Goal: Task Accomplishment & Management: Use online tool/utility

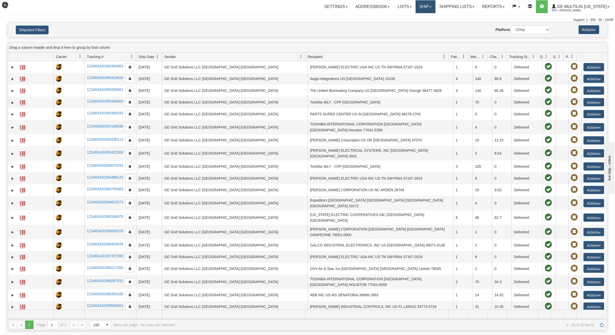
click at [431, 7] on link "Ship" at bounding box center [426, 6] width 20 height 13
click at [413, 16] on span "Ship Screen" at bounding box center [404, 18] width 20 height 4
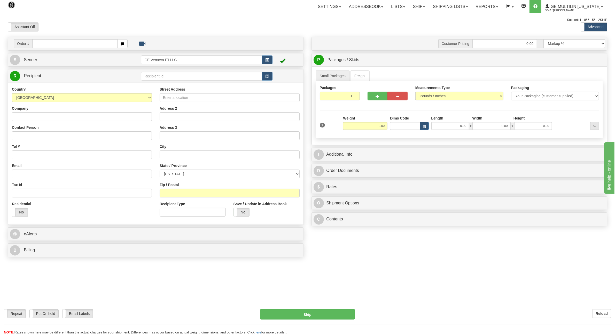
click at [73, 42] on input "text" at bounding box center [74, 43] width 85 height 9
type input "0086678446"
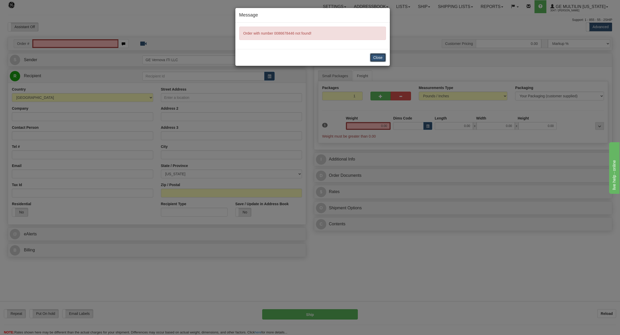
click at [384, 60] on button "Close" at bounding box center [378, 57] width 16 height 9
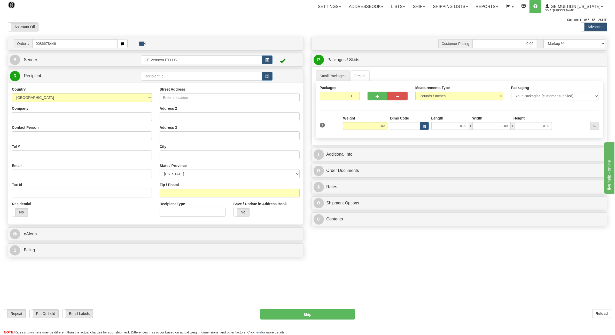
click at [40, 44] on input "0086678446" at bounding box center [74, 43] width 85 height 9
type input "86678446"
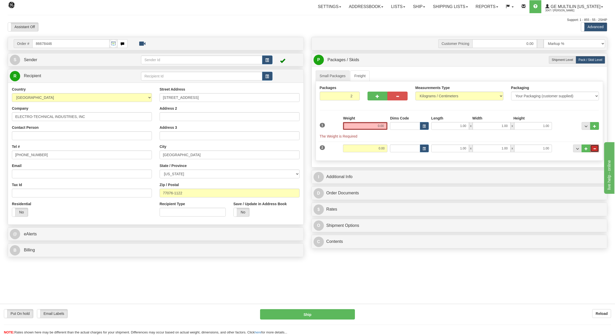
click at [596, 149] on button "..." at bounding box center [594, 149] width 9 height 8
type input "1"
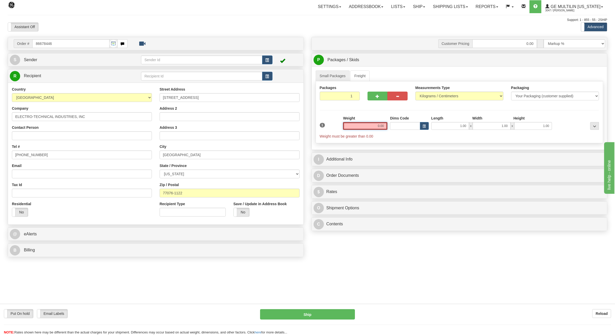
drag, startPoint x: 372, startPoint y: 126, endPoint x: 411, endPoint y: 128, distance: 39.0
click at [411, 128] on div "1 Weight 0.00 Dims Code 1.00" at bounding box center [460, 127] width 282 height 23
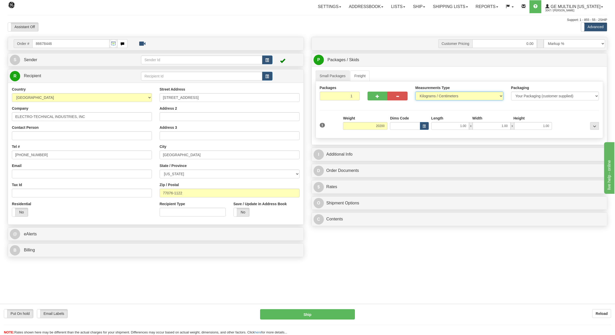
type input "20200.00"
click at [475, 93] on select "Pounds / Inches Kilograms / Centimeters" at bounding box center [459, 96] width 88 height 9
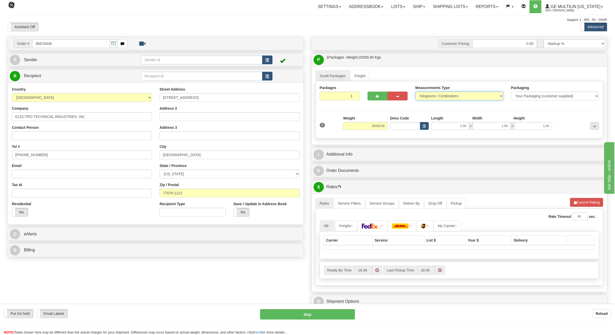
select select "0"
click at [415, 92] on select "Pounds / Inches Kilograms / Centimeters" at bounding box center [459, 96] width 88 height 9
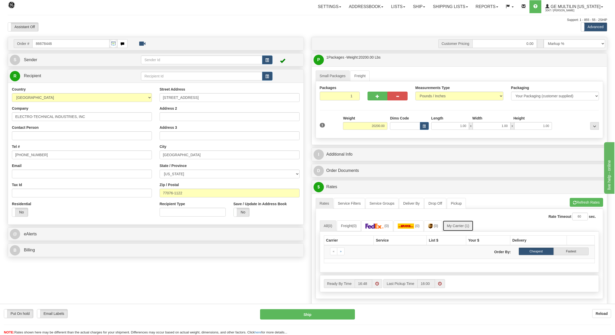
click at [462, 227] on link "My Carrier (1)" at bounding box center [458, 226] width 30 height 11
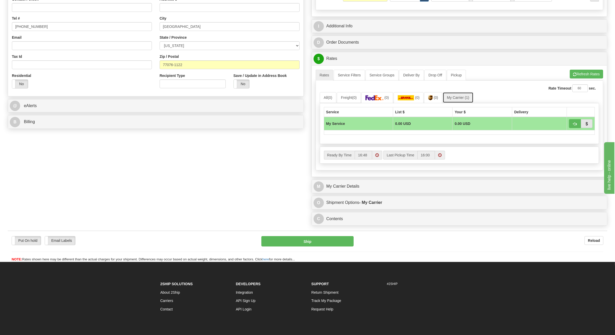
scroll to position [161, 0]
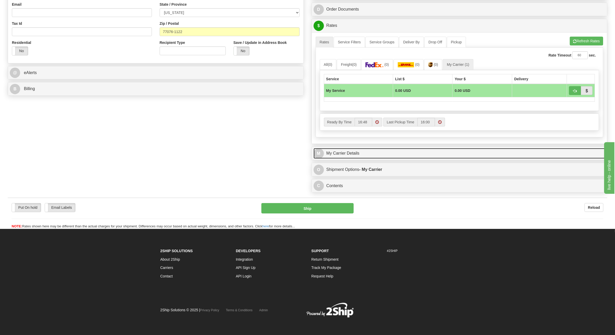
click at [359, 155] on link "M My Carrier Details" at bounding box center [460, 153] width 292 height 11
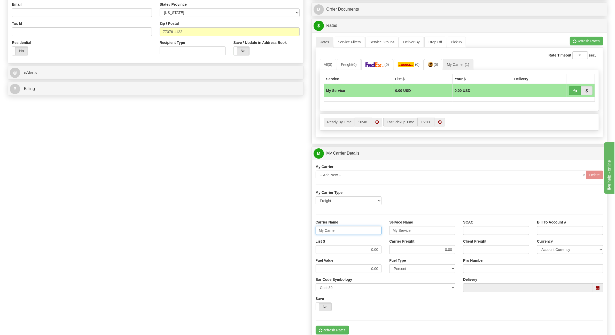
drag, startPoint x: 342, startPoint y: 234, endPoint x: 289, endPoint y: 232, distance: 53.3
click at [289, 232] on div "Order # 86678446 S Sender" at bounding box center [307, 124] width 607 height 499
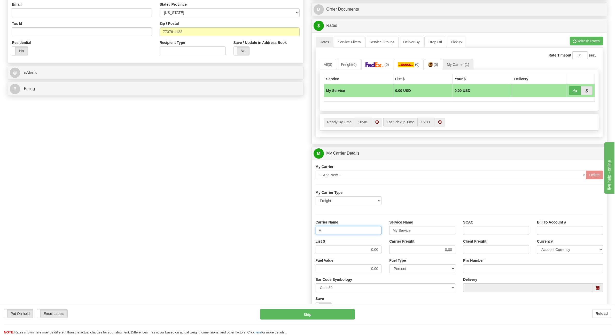
type input "AVRT"
drag, startPoint x: 419, startPoint y: 231, endPoint x: 362, endPoint y: 229, distance: 57.1
click at [362, 229] on div "Carrier Name AVRT Service Name My Service SCAC Bill To Account #" at bounding box center [460, 229] width 296 height 19
type input "LTL"
drag, startPoint x: 364, startPoint y: 249, endPoint x: 402, endPoint y: 250, distance: 37.5
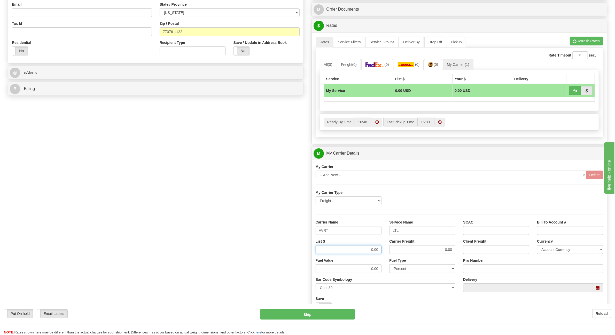
click at [400, 251] on div "List $ 0.00 Carrier Freight 0.00 Client Freight Currency Account Currency ARN A…" at bounding box center [460, 248] width 296 height 19
type input "4500"
drag, startPoint x: 430, startPoint y: 253, endPoint x: 485, endPoint y: 253, distance: 54.5
click at [485, 253] on div "List $ 4500 Carrier Freight 0.00 Client Freight Currency Account Currency ARN A…" at bounding box center [460, 248] width 296 height 19
type input "4500"
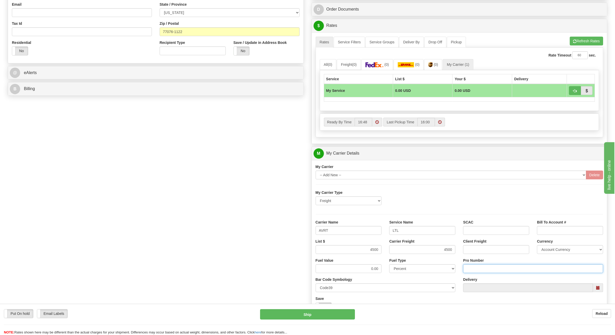
click at [480, 273] on input "Pro Number" at bounding box center [533, 269] width 140 height 9
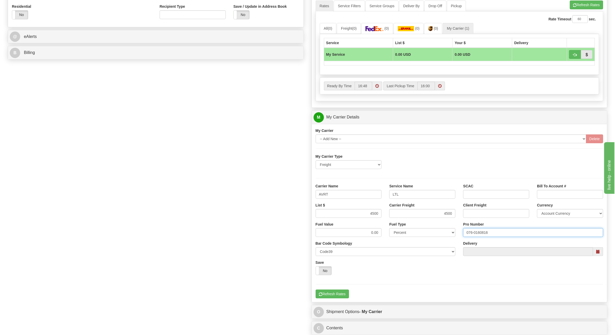
scroll to position [323, 0]
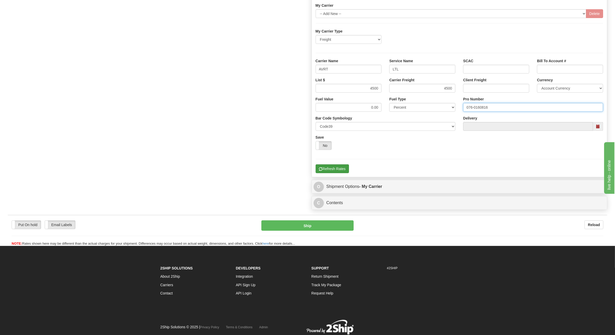
type input "076-0160816"
click at [331, 172] on button "Refresh Rates" at bounding box center [332, 169] width 33 height 9
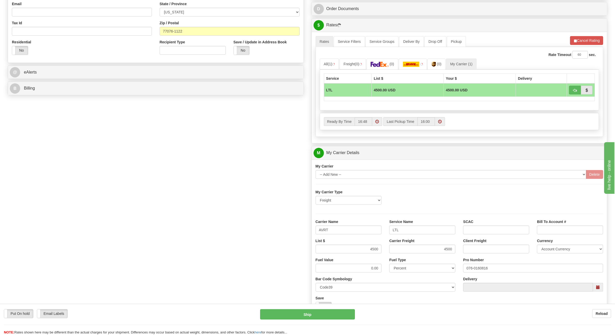
scroll to position [161, 0]
click at [579, 94] on button "button" at bounding box center [575, 90] width 12 height 9
type input "00"
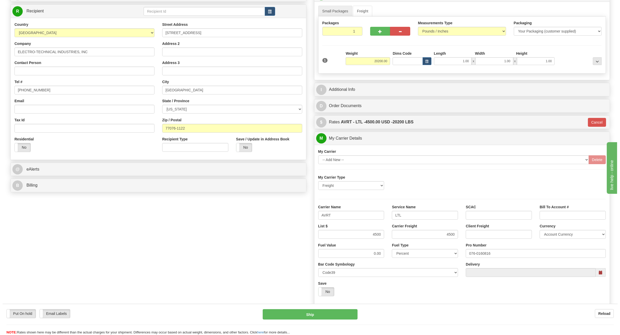
scroll to position [65, 0]
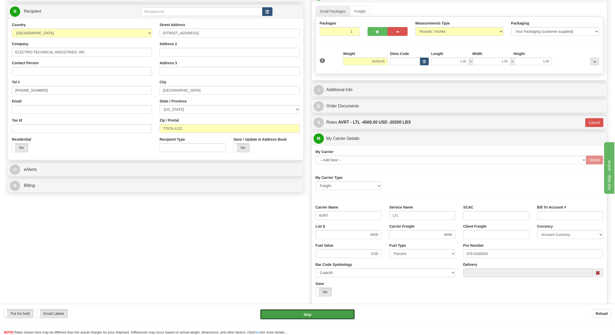
click at [316, 316] on button "Ship" at bounding box center [307, 314] width 95 height 10
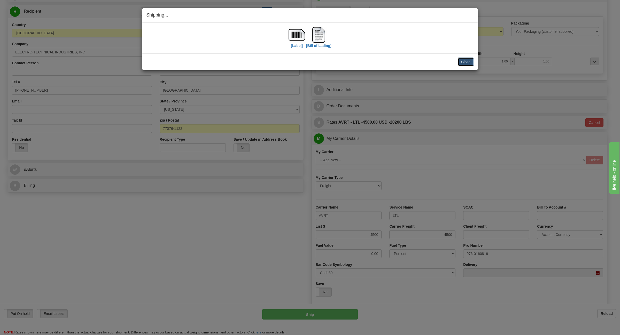
click at [470, 63] on button "Close" at bounding box center [466, 62] width 16 height 9
